Goal: Task Accomplishment & Management: Manage account settings

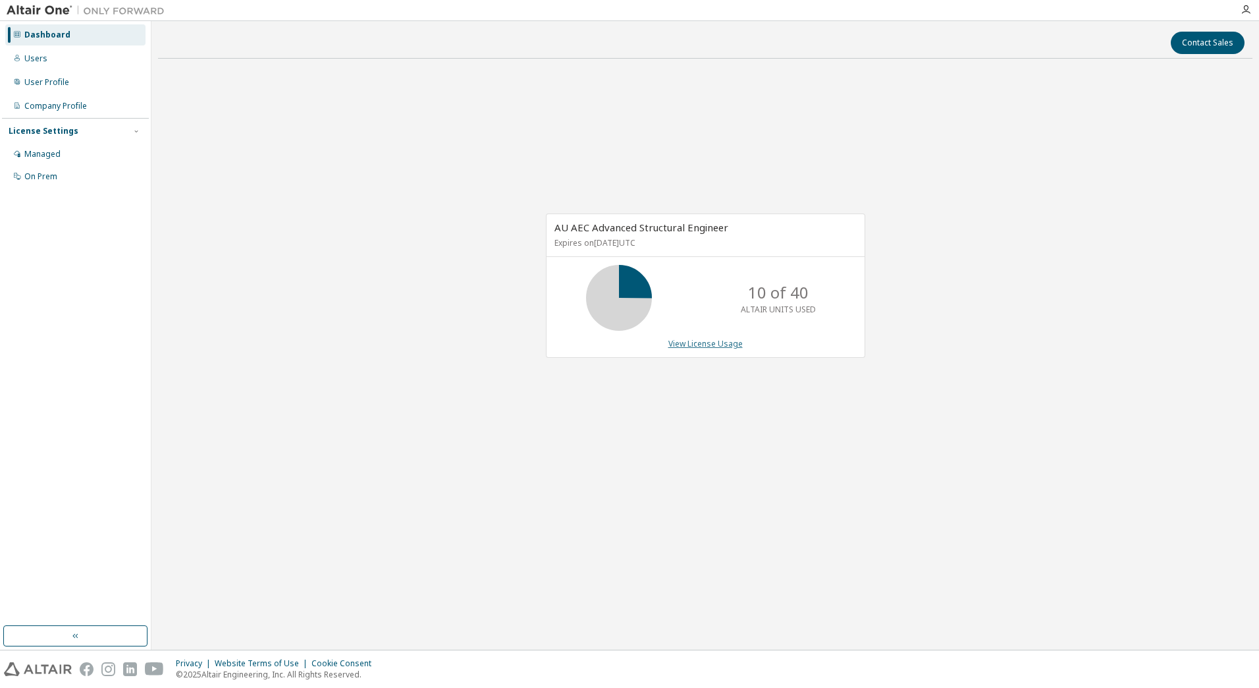
click at [681, 342] on link "View License Usage" at bounding box center [706, 343] width 74 height 11
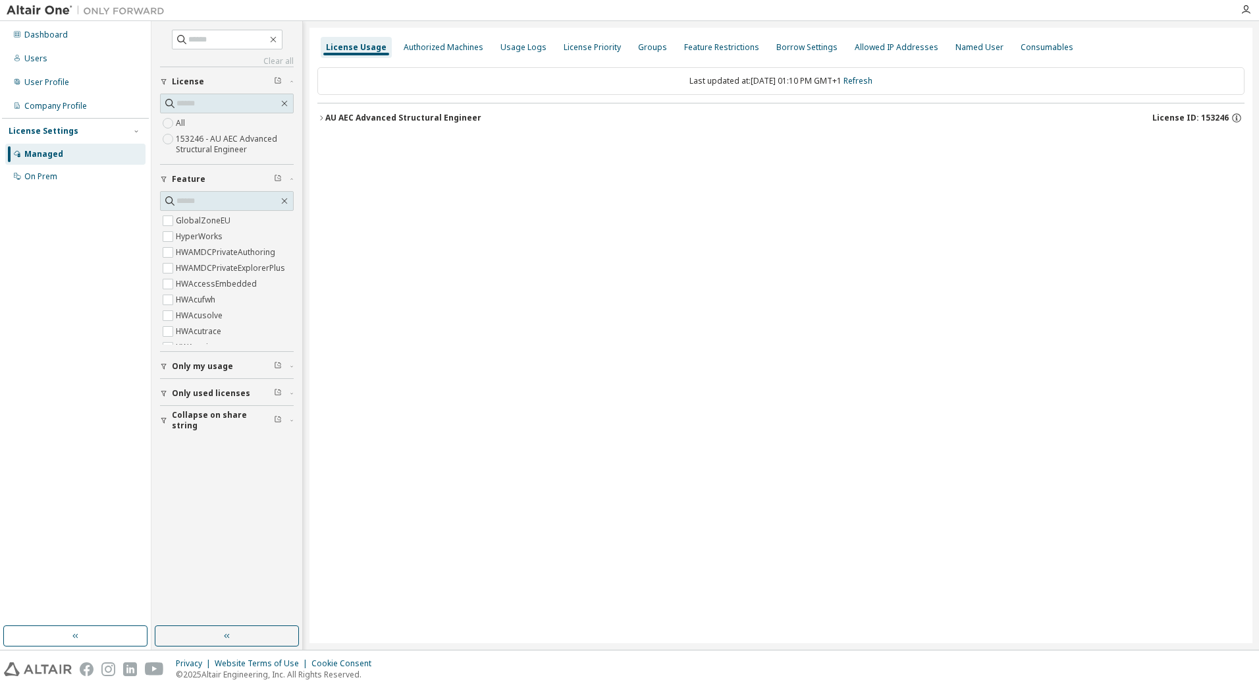
click at [356, 115] on div "AU AEC Advanced Structural Engineer" at bounding box center [403, 118] width 156 height 11
